Goal: Task Accomplishment & Management: Complete application form

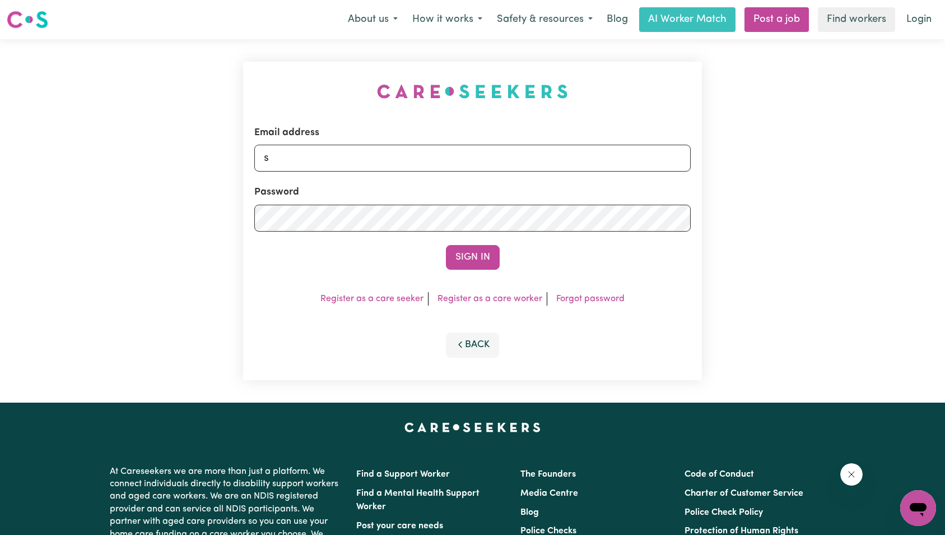
drag, startPoint x: 760, startPoint y: 172, endPoint x: 750, endPoint y: 172, distance: 9.5
click at [759, 172] on div "Email address s Password Sign In Register as a care seeker Register as a care w…" at bounding box center [472, 220] width 945 height 363
click at [594, 167] on input "s" at bounding box center [472, 158] width 437 height 27
type input "superuser~akhtarjabbar786rafi@gmail.com"
click at [467, 250] on button "Sign In" at bounding box center [473, 257] width 54 height 25
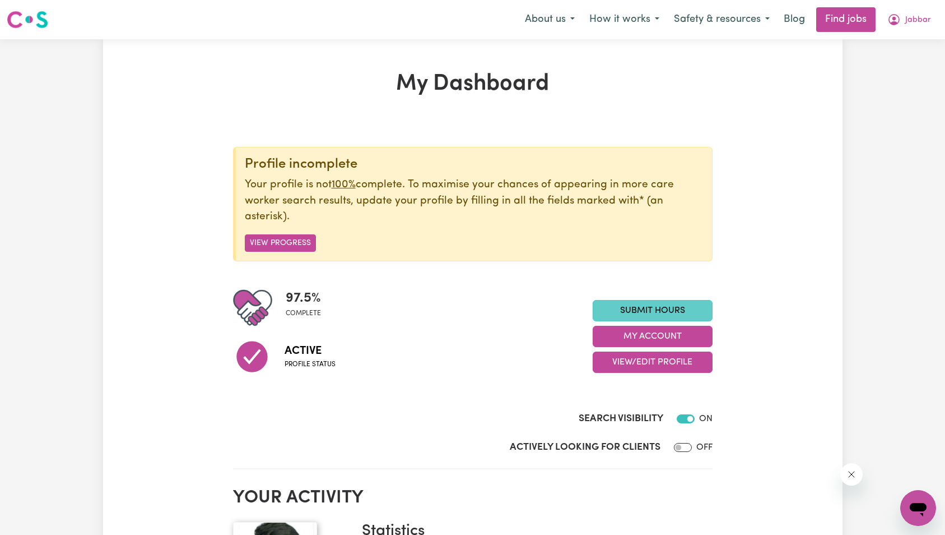
click at [671, 309] on link "Submit Hours" at bounding box center [653, 310] width 120 height 21
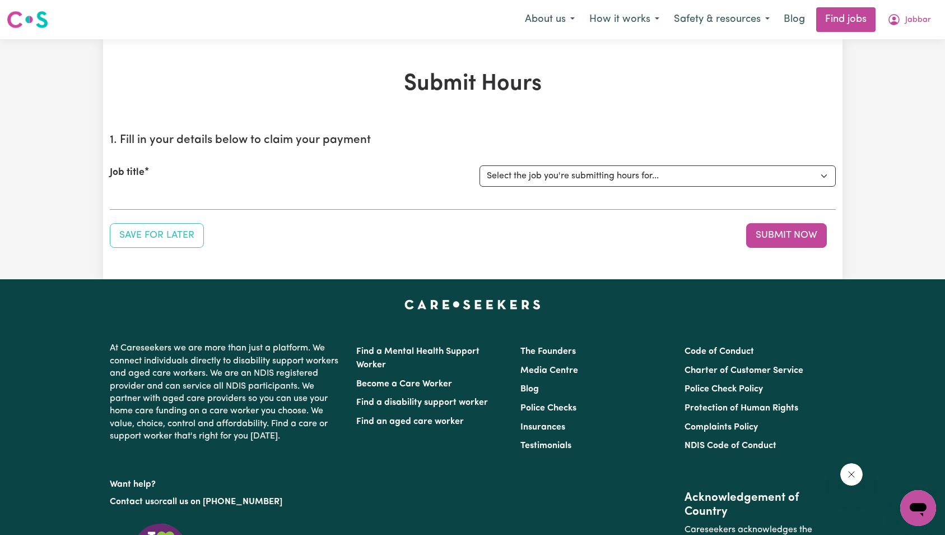
click at [434, 115] on div "Submit Hours 1. Fill in your details below to claim your payment Job title Sele…" at bounding box center [473, 159] width 740 height 177
click at [921, 13] on button "Jabbar" at bounding box center [909, 20] width 58 height 24
click at [915, 59] on link "My Dashboard" at bounding box center [894, 64] width 89 height 21
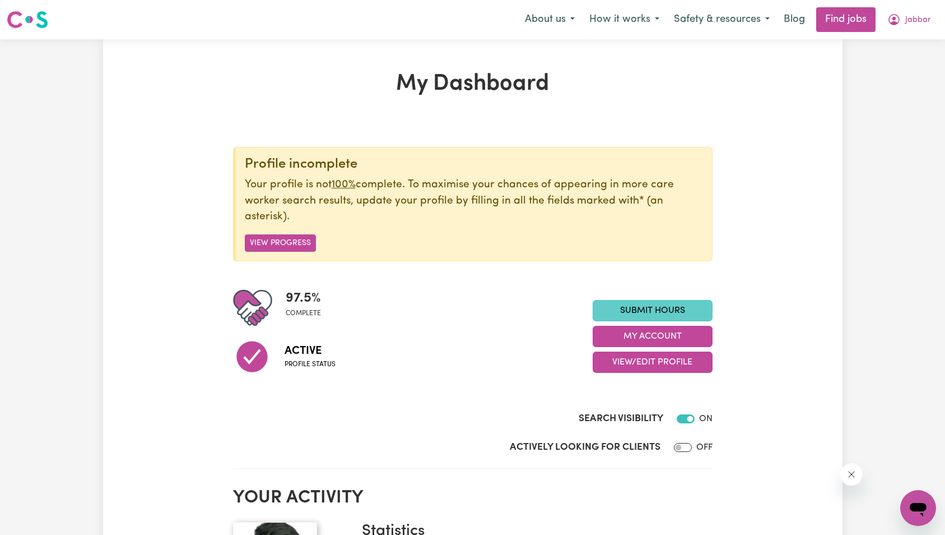
click at [684, 306] on link "Submit Hours" at bounding box center [653, 310] width 120 height 21
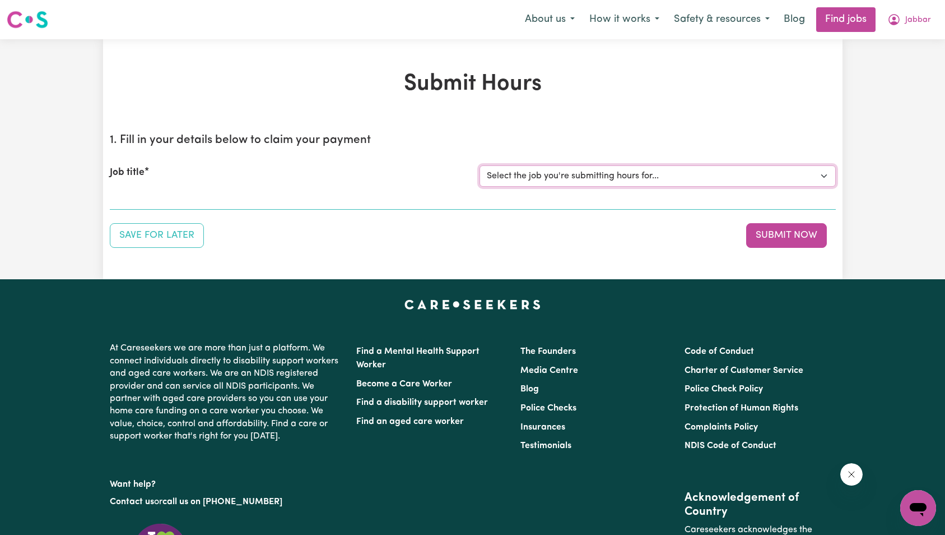
click at [599, 176] on select "Select the job you're submitting hours for... [[PERSON_NAME]] Support Worker Ne…" at bounding box center [658, 175] width 356 height 21
select select "15190"
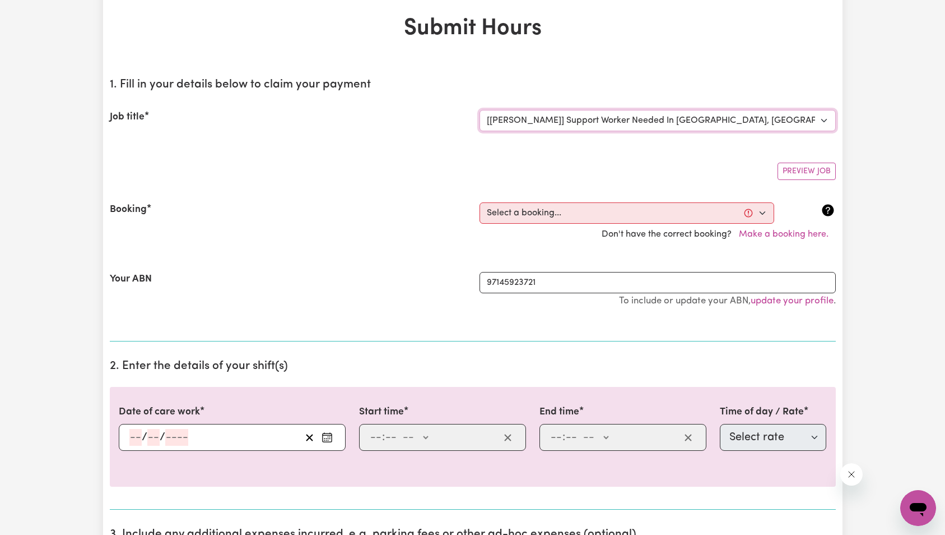
scroll to position [69, 0]
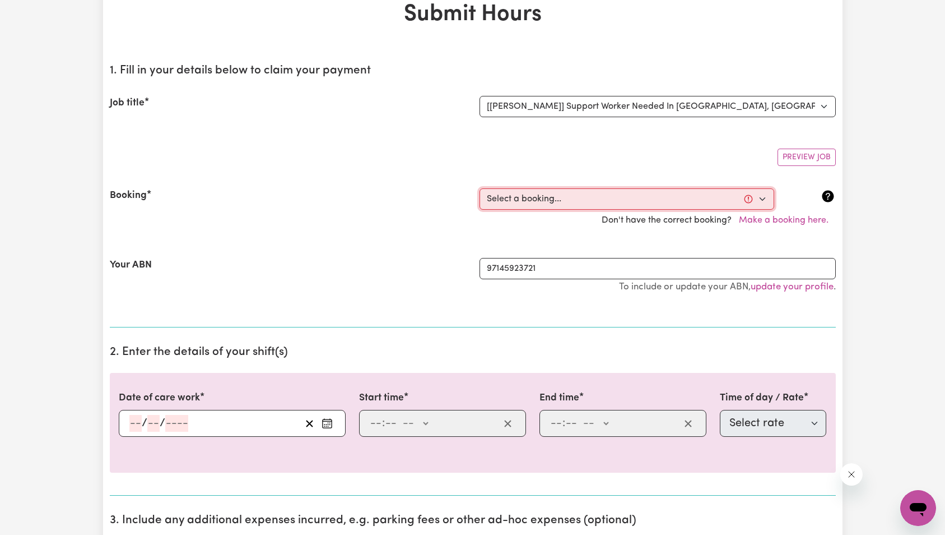
click at [572, 199] on select "Select a booking... [DATE] 09:00am to 02:00pm (ONE-OFF)" at bounding box center [627, 198] width 295 height 21
click at [512, 200] on select "Select a booking... [DATE] 09:00am to 02:00pm (ONE-OFF)" at bounding box center [627, 198] width 295 height 21
select select "369387"
type input "[DATE]"
type input "6"
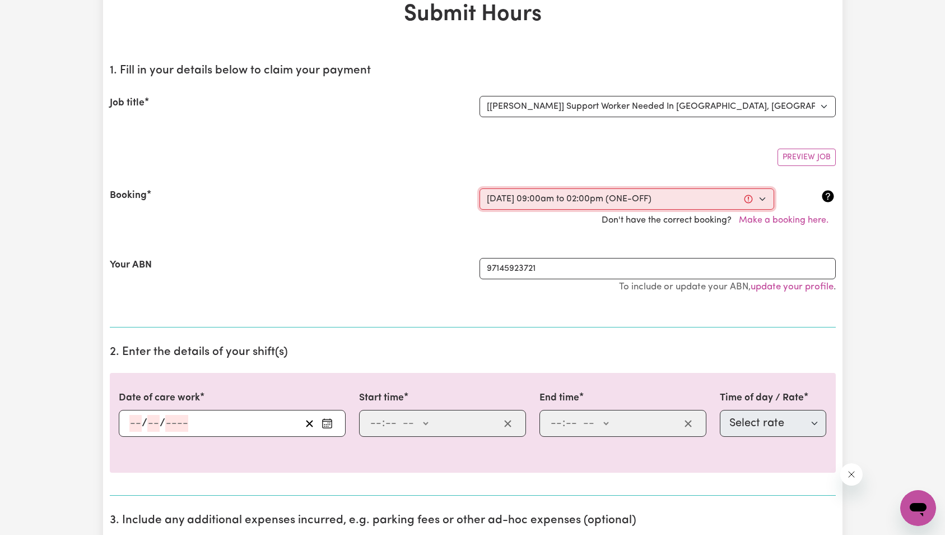
type input "10"
type input "2025"
type input "09:00"
type input "9"
type input "0"
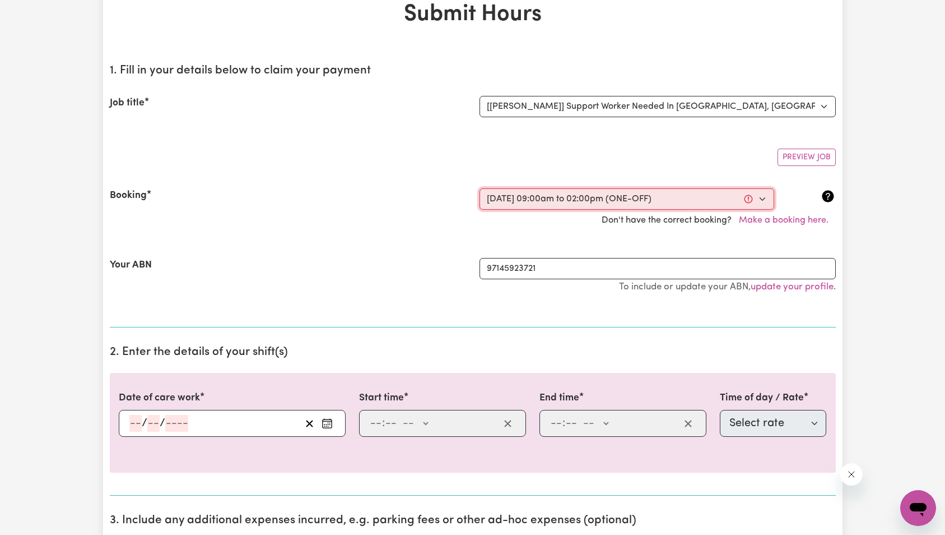
select select "am"
type input "14:00"
type input "2"
type input "0"
select select "pm"
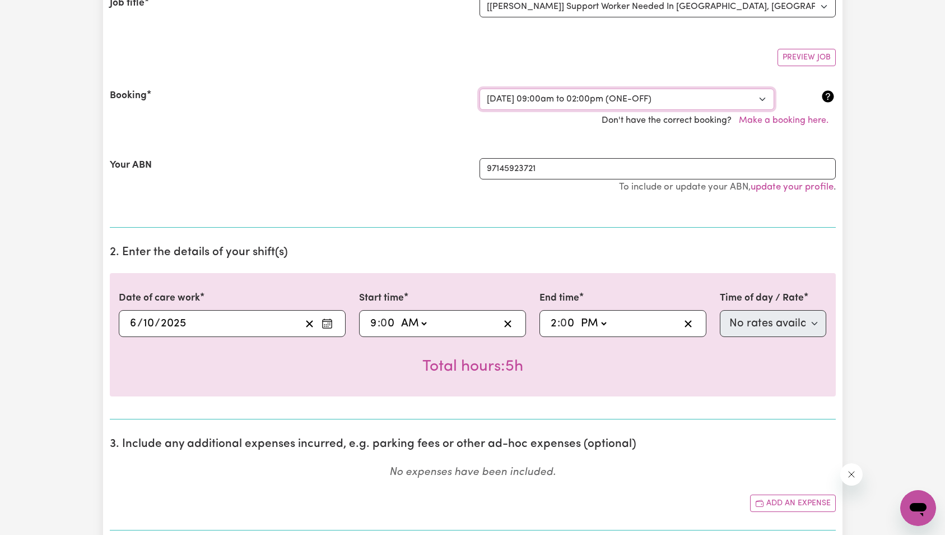
scroll to position [300, 0]
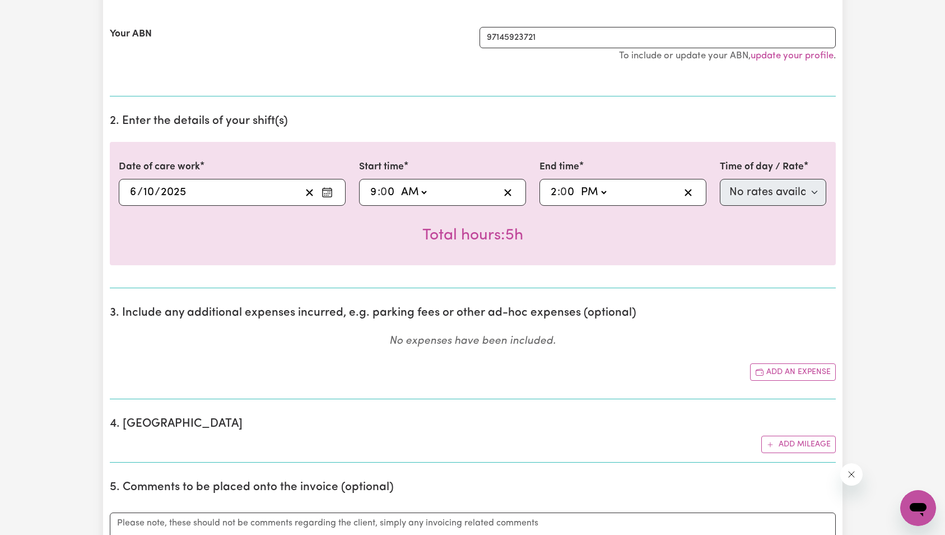
drag, startPoint x: 123, startPoint y: 215, endPoint x: 202, endPoint y: 217, distance: 79.0
click at [202, 217] on div "Total hours: 5h" at bounding box center [473, 226] width 708 height 41
click at [231, 193] on div "2025-10-06 6 / 10 / 2025" at bounding box center [214, 192] width 173 height 17
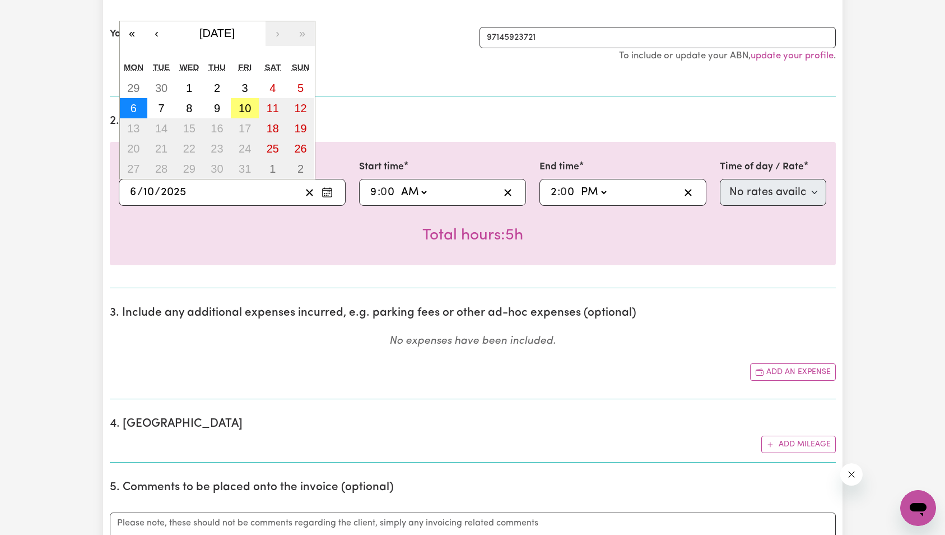
click at [138, 111] on button "6" at bounding box center [134, 108] width 28 height 20
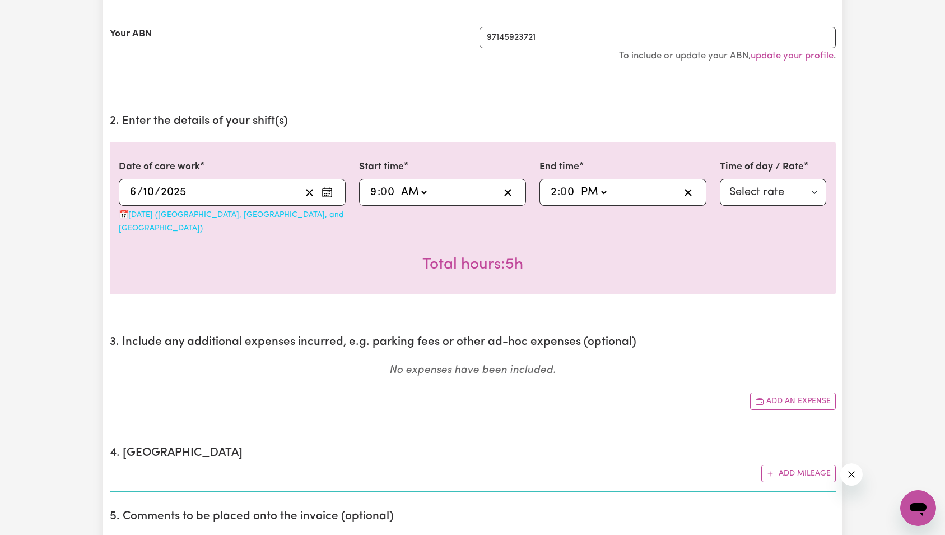
click at [218, 254] on div "Total hours: 5h" at bounding box center [473, 255] width 708 height 41
click at [210, 194] on div "2025-10-06 6 / 10 / 2025" at bounding box center [214, 192] width 173 height 17
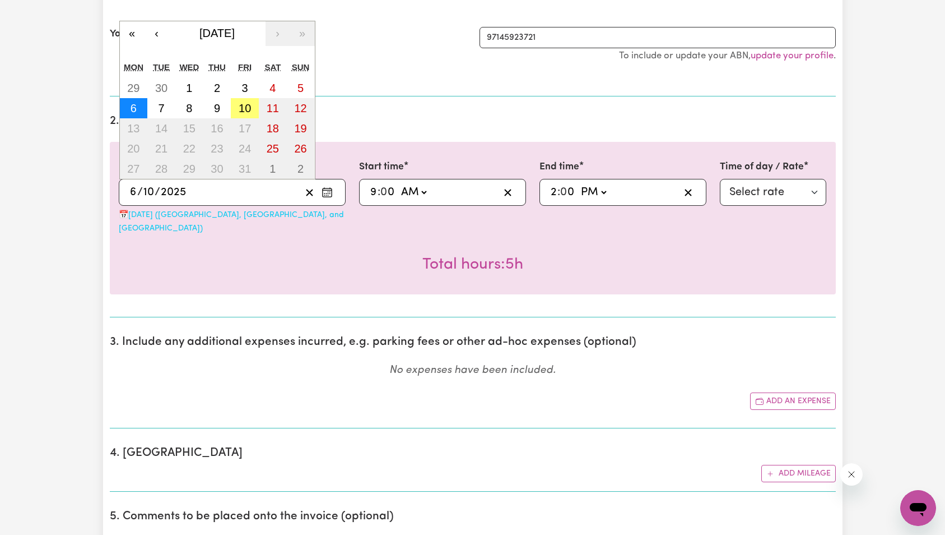
click at [136, 109] on abbr "6" at bounding box center [134, 108] width 6 height 12
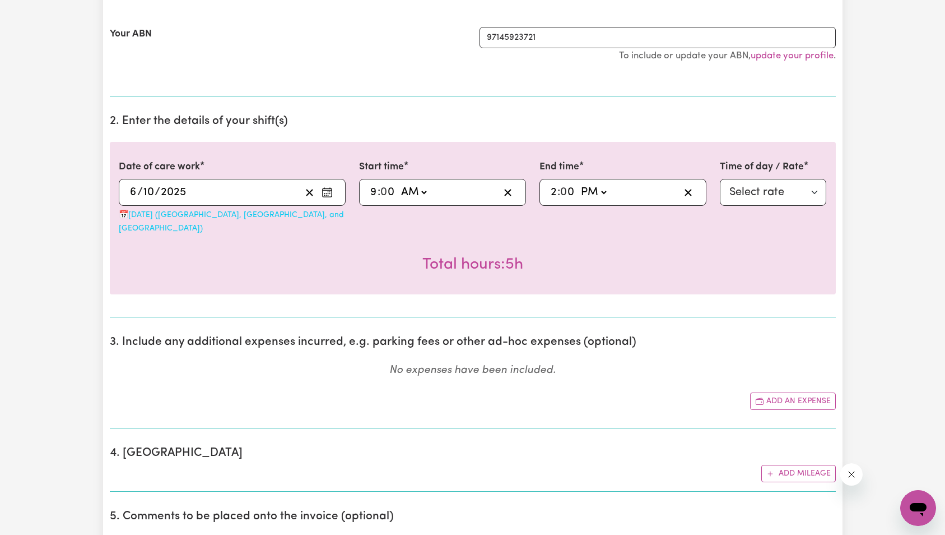
scroll to position [152, 0]
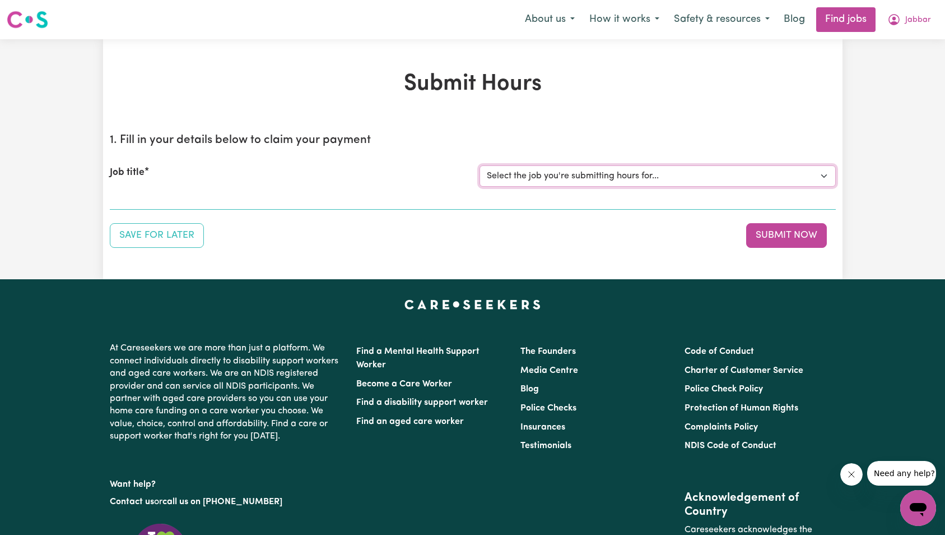
click at [542, 180] on select "Select the job you're submitting hours for... [[PERSON_NAME]] Support Worker Ne…" at bounding box center [658, 175] width 356 height 21
select select "15190"
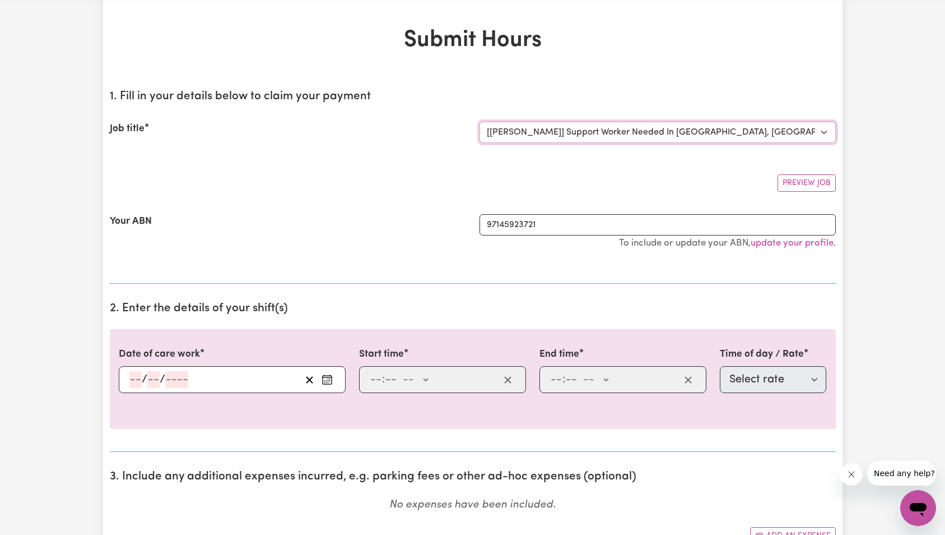
scroll to position [84, 0]
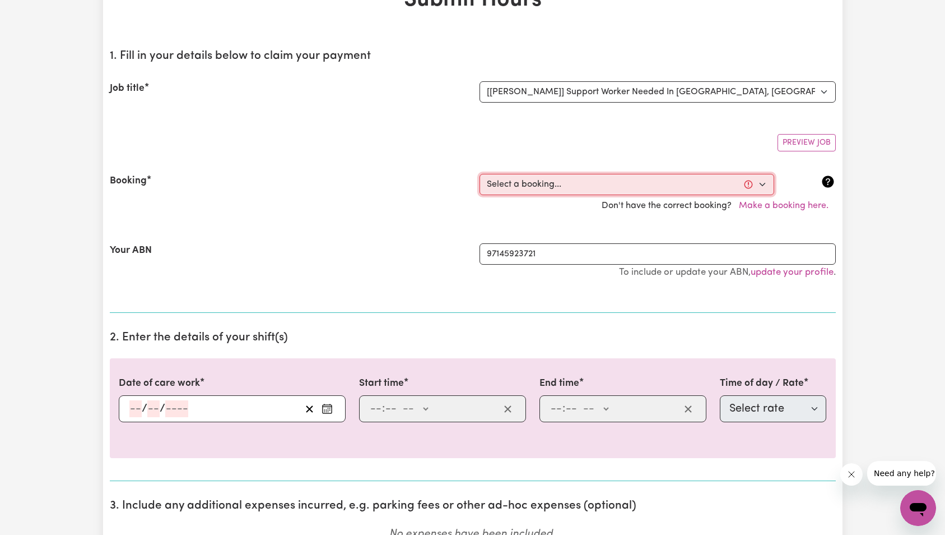
click at [542, 181] on select "Select a booking... [DATE] 09:00am to 02:00pm (ONE-OFF)" at bounding box center [627, 184] width 295 height 21
select select "369387"
type input "[DATE]"
type input "6"
type input "10"
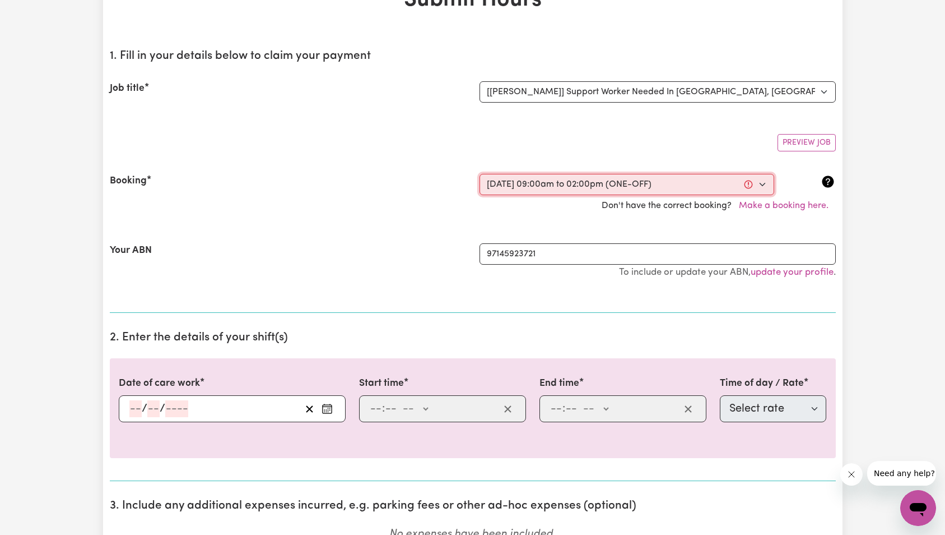
type input "2025"
type input "09:00"
type input "9"
type input "0"
select select "am"
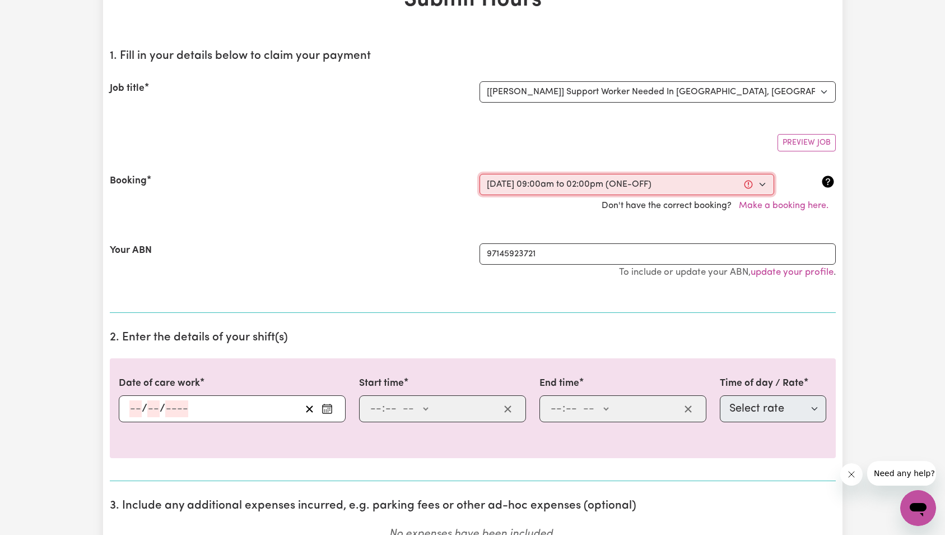
type input "14:00"
type input "2"
type input "0"
select select "pm"
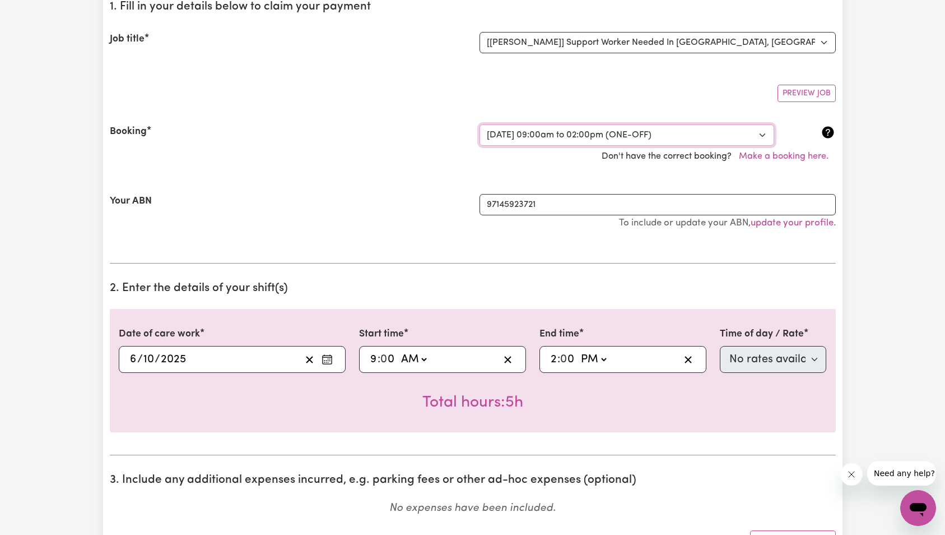
scroll to position [178, 0]
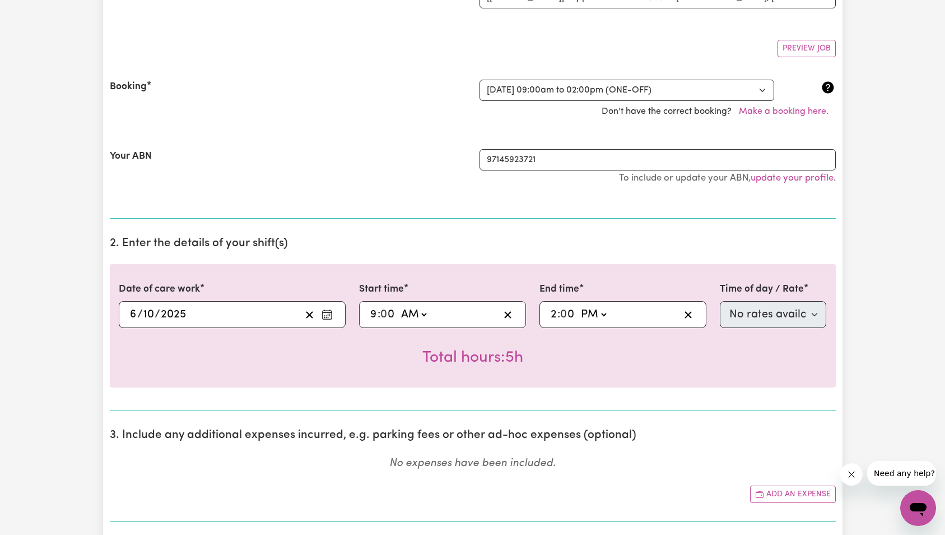
drag, startPoint x: 117, startPoint y: 340, endPoint x: 179, endPoint y: 342, distance: 62.2
click at [200, 340] on div "Date of care work [DATE] [DATE] Start time 09:00 9 : 0 0 AM PM End time 14:00 2…" at bounding box center [473, 325] width 726 height 123
click at [174, 343] on div "Total hours: 5h" at bounding box center [473, 348] width 708 height 41
drag, startPoint x: 146, startPoint y: 335, endPoint x: 173, endPoint y: 338, distance: 27.0
click at [167, 336] on div "Total hours: 5h" at bounding box center [473, 348] width 708 height 41
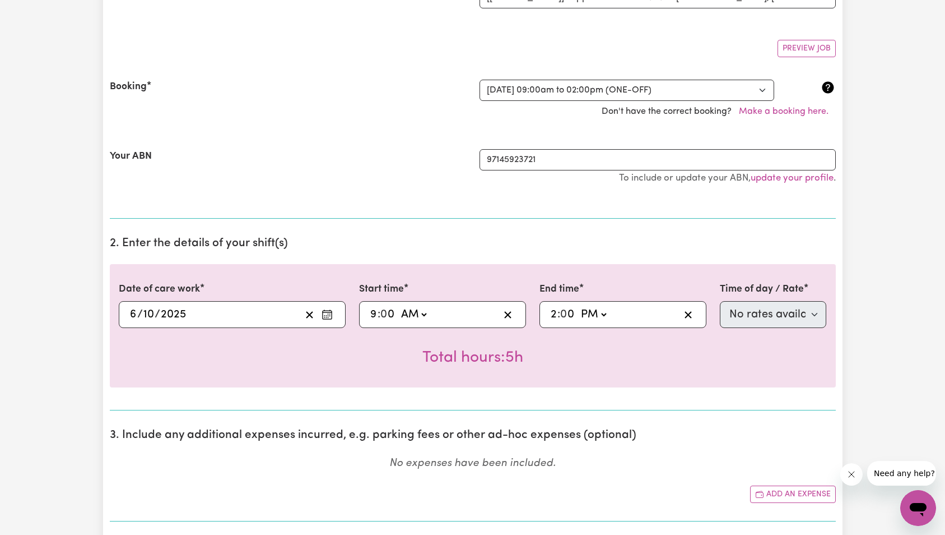
drag, startPoint x: 147, startPoint y: 338, endPoint x: 175, endPoint y: 337, distance: 27.5
click at [175, 337] on div "Total hours: 5h" at bounding box center [473, 348] width 708 height 41
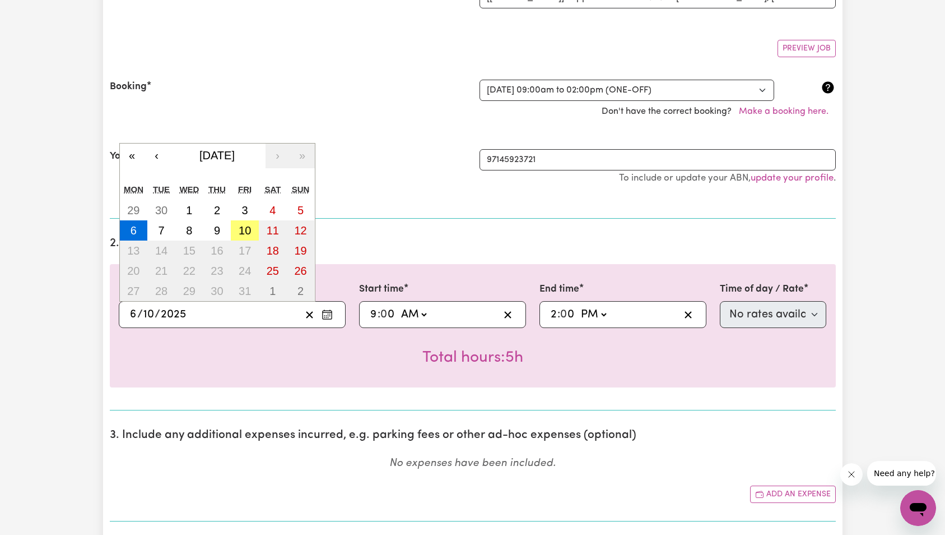
click at [174, 315] on input "2025" at bounding box center [173, 314] width 26 height 17
click at [133, 230] on abbr "6" at bounding box center [134, 230] width 6 height 12
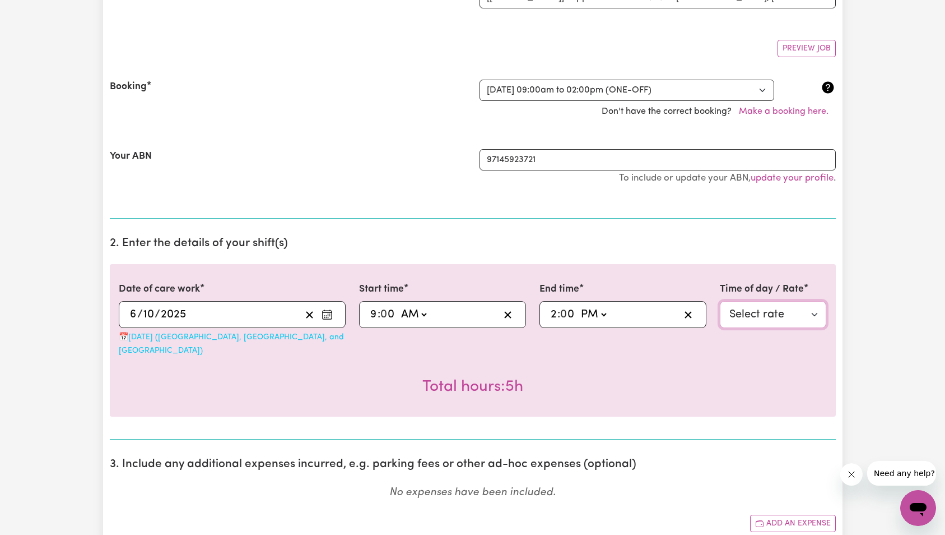
click at [747, 305] on select "Select rate $80.00 - Public Holiday - Assistance to access community, social an…" at bounding box center [773, 314] width 107 height 27
select select "10"
